Goal: Transaction & Acquisition: Register for event/course

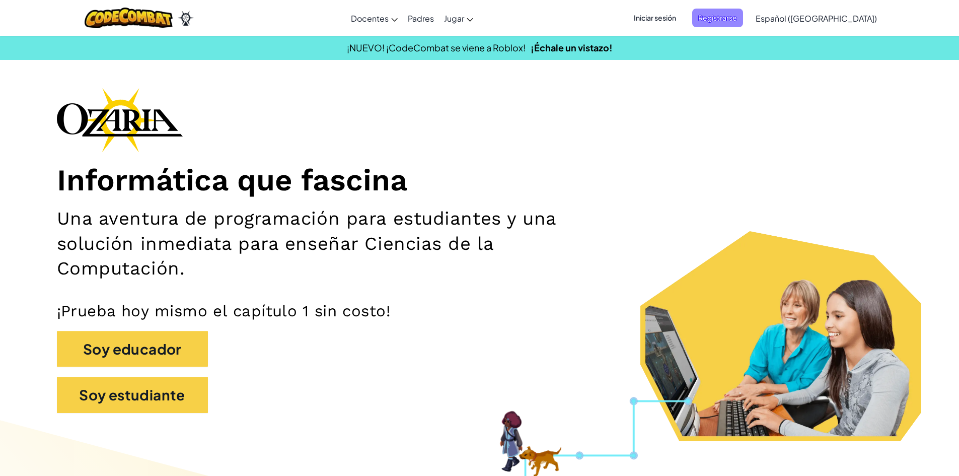
click at [741, 25] on span "Registrarse" at bounding box center [717, 18] width 51 height 19
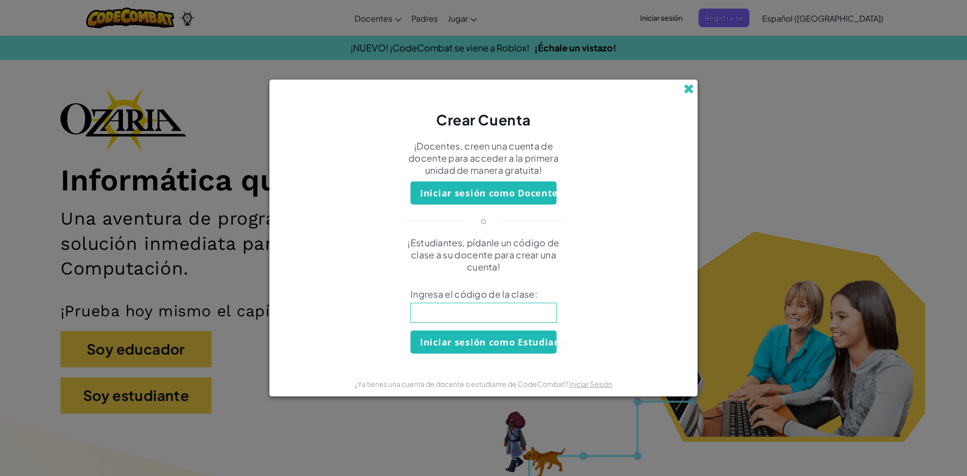
click at [689, 94] on span at bounding box center [688, 89] width 11 height 11
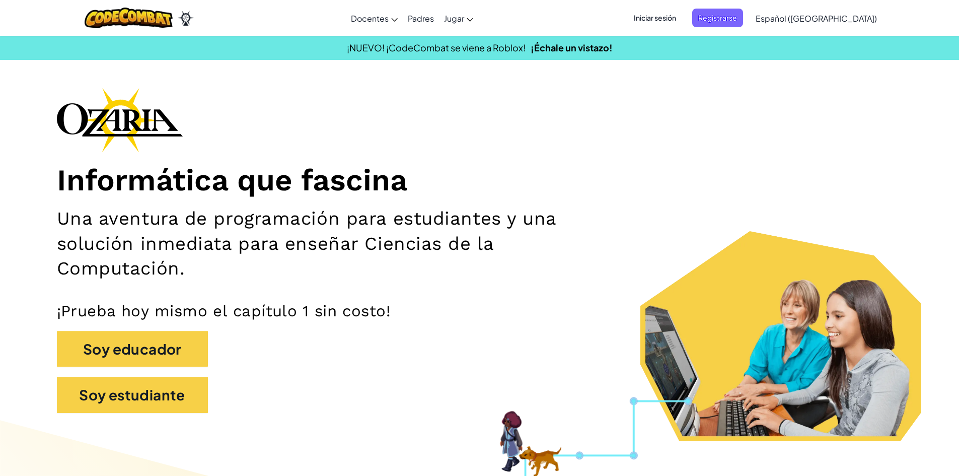
click at [676, 12] on span "Iniciar sesión" at bounding box center [655, 18] width 54 height 19
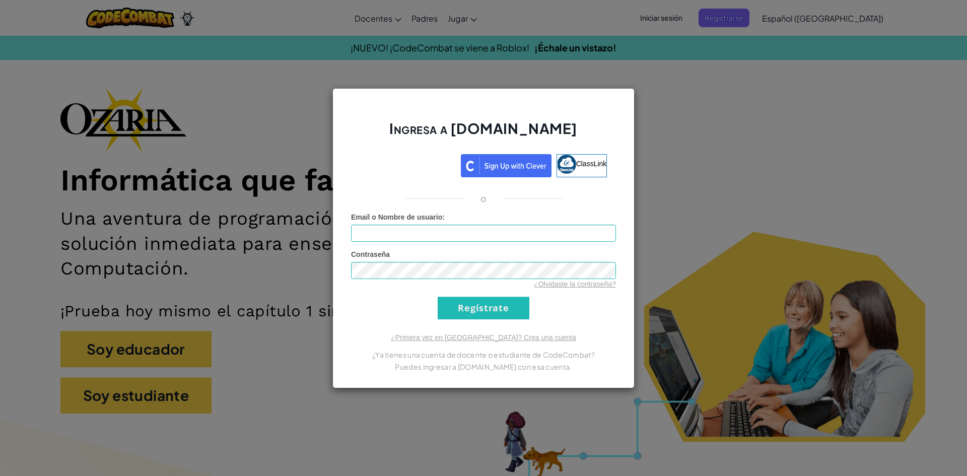
click at [558, 224] on div "Email o Nombre de usuario :" at bounding box center [483, 227] width 265 height 30
click at [560, 226] on input "Email o Nombre de usuario :" at bounding box center [483, 233] width 265 height 17
type input "AL07184282@tecmilenio.c"
drag, startPoint x: 724, startPoint y: 252, endPoint x: 718, endPoint y: 181, distance: 71.8
click at [724, 250] on div "Ingresa a [DOMAIN_NAME] ClassLink o Error desconocido. Email o Nombre de usuari…" at bounding box center [483, 238] width 967 height 476
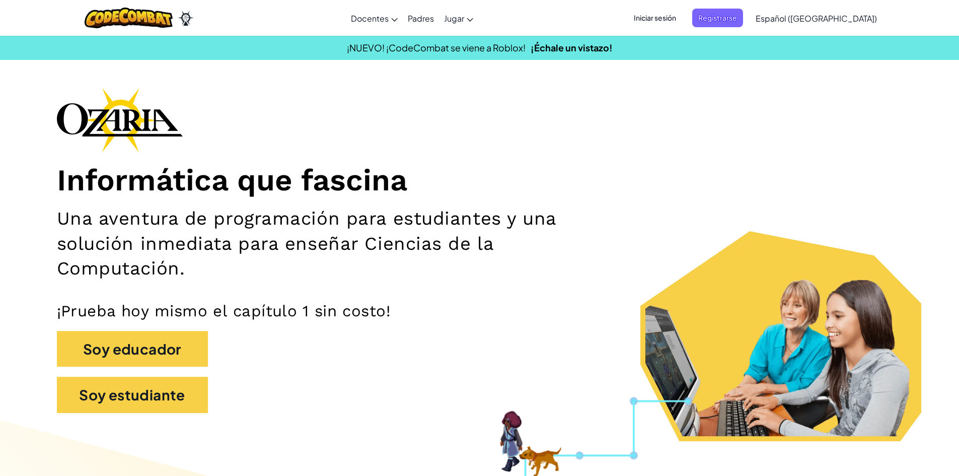
drag, startPoint x: 552, startPoint y: 260, endPoint x: 52, endPoint y: 433, distance: 528.7
drag, startPoint x: 52, startPoint y: 433, endPoint x: 264, endPoint y: 379, distance: 218.8
click at [293, 376] on div "Soy educador" at bounding box center [480, 354] width 846 height 46
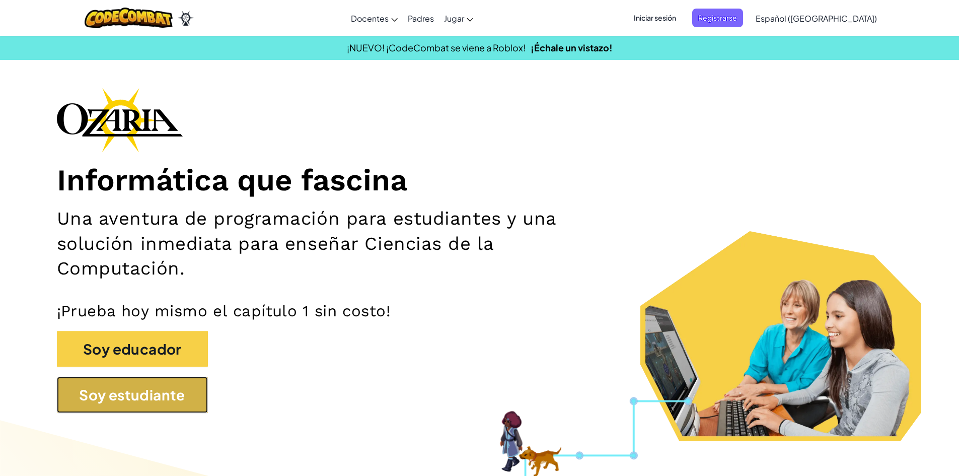
click at [131, 394] on button "Soy estudiante" at bounding box center [132, 395] width 151 height 36
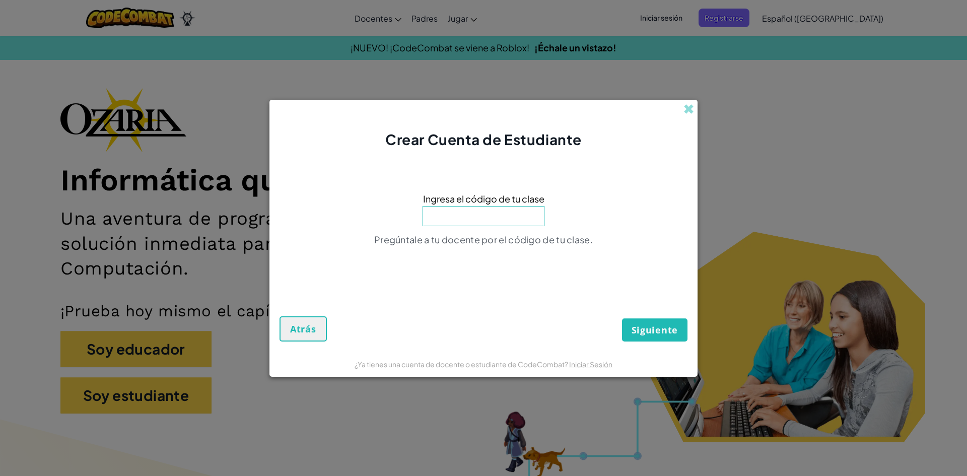
click at [478, 214] on input at bounding box center [483, 216] width 122 height 20
type input "DryFloorHelp"
click at [668, 329] on span "Siguiente" at bounding box center [654, 330] width 46 height 12
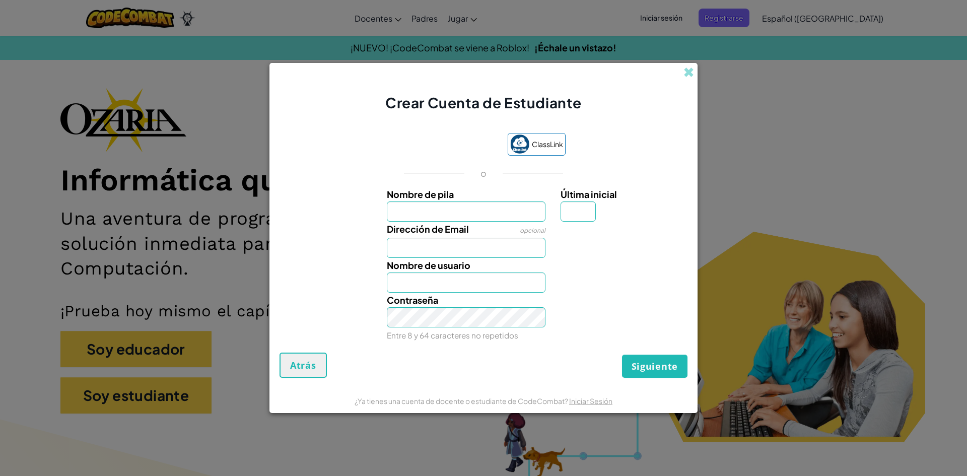
click at [445, 209] on input "Nombre de pila" at bounding box center [466, 211] width 159 height 20
type input "[PERSON_NAME]"
click at [586, 214] on input "Última inicial" at bounding box center [577, 211] width 35 height 20
type input "a"
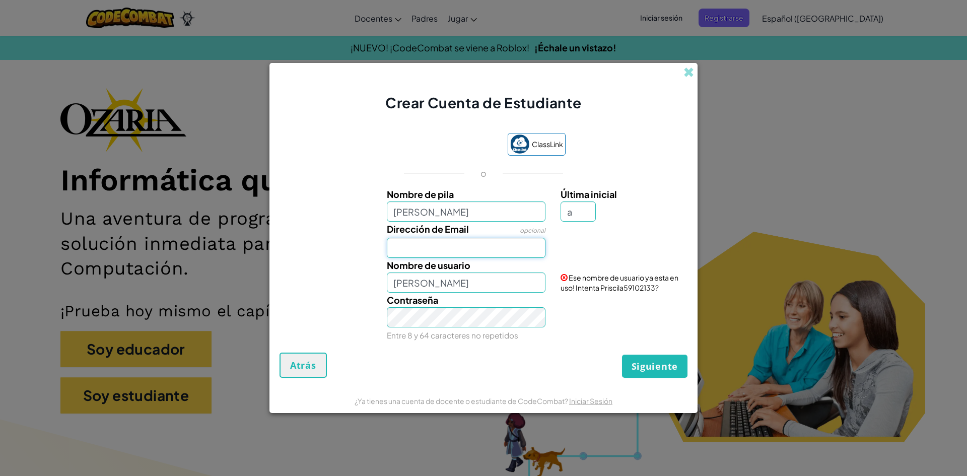
type input "PriscilaA"
click at [531, 240] on input "Dirección de Email" at bounding box center [466, 248] width 159 height 20
type input "[EMAIL_ADDRESS][DOMAIN_NAME]"
click at [512, 280] on input "PriscilaA" at bounding box center [466, 282] width 159 height 20
click at [685, 72] on span at bounding box center [688, 72] width 11 height 11
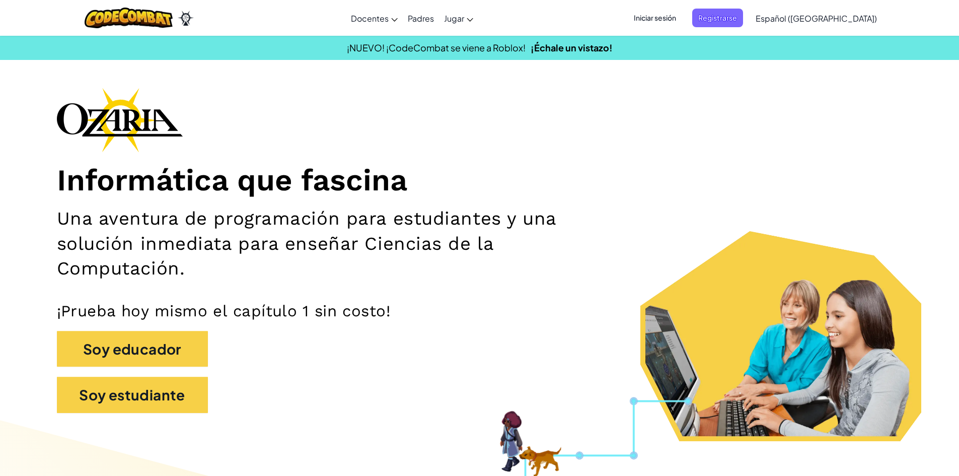
click at [682, 14] on span "Iniciar sesión" at bounding box center [655, 18] width 54 height 19
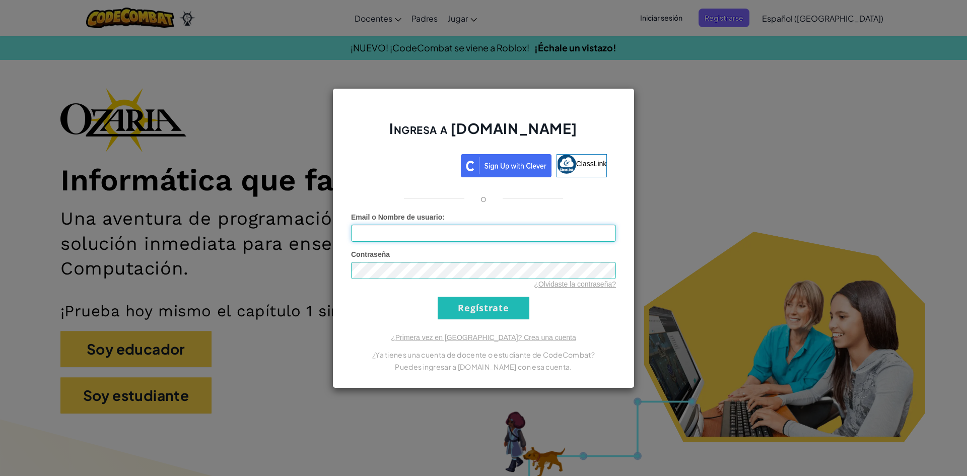
click at [508, 239] on input "Email o Nombre de usuario :" at bounding box center [483, 233] width 265 height 17
click at [500, 315] on input "Regístrate" at bounding box center [483, 308] width 92 height 23
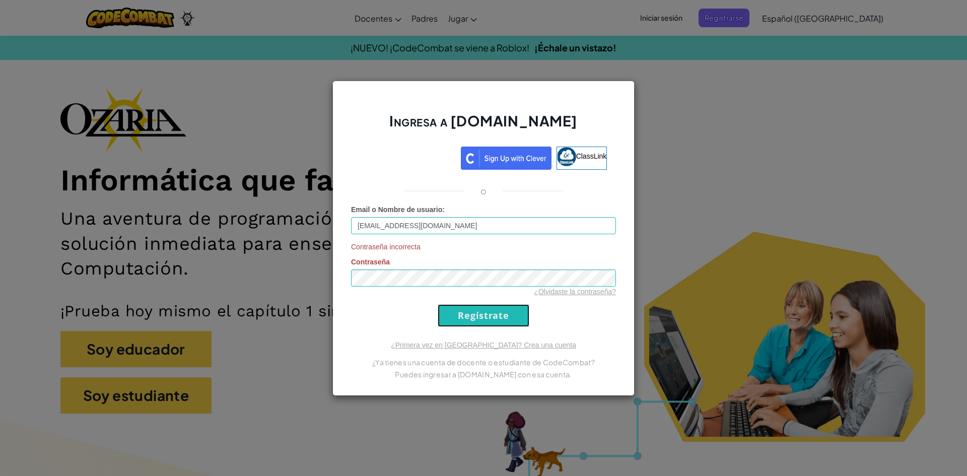
click at [500, 315] on input "Regístrate" at bounding box center [483, 315] width 92 height 23
click at [502, 231] on input "[EMAIL_ADDRESS][DOMAIN_NAME]" at bounding box center [483, 225] width 265 height 17
type input "[EMAIL_ADDRESS][DOMAIN_NAME]"
click at [464, 311] on input "Regístrate" at bounding box center [483, 315] width 92 height 23
click at [655, 176] on div "Ingresa a [DOMAIN_NAME] ClassLink o Email o Nombre de usuario : [EMAIL_ADDRESS]…" at bounding box center [483, 238] width 967 height 476
